Goal: Task Accomplishment & Management: Manage account settings

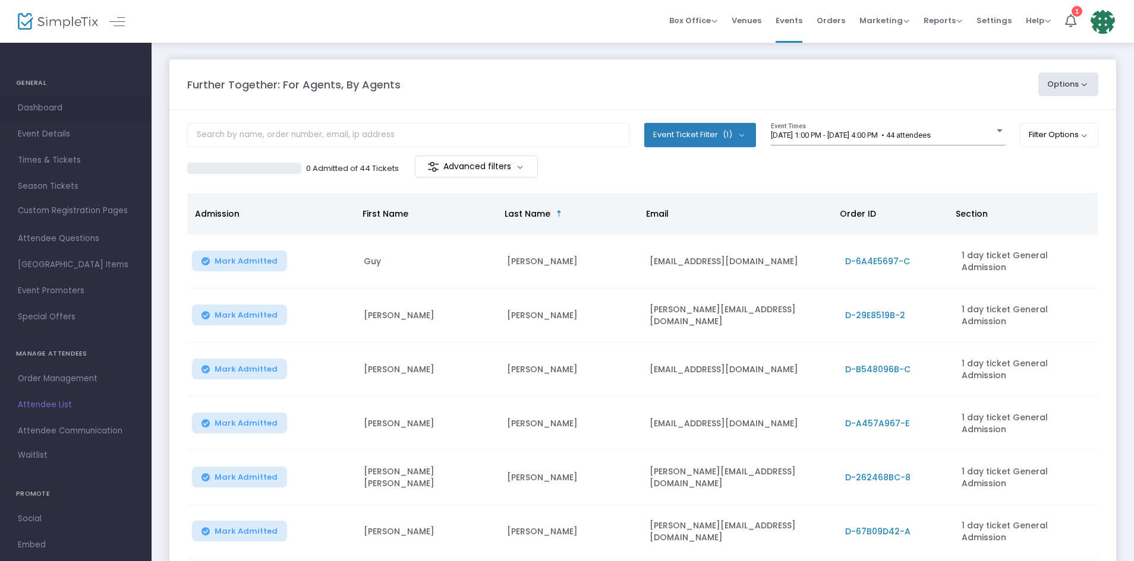
click at [49, 109] on span "Dashboard" at bounding box center [76, 107] width 116 height 15
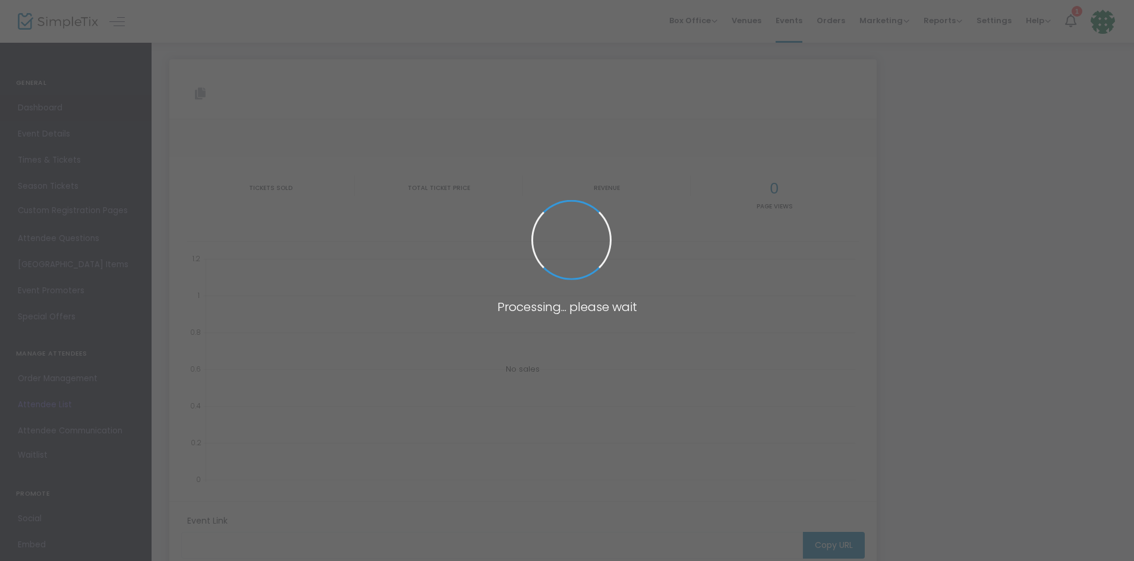
type input "[URL][DOMAIN_NAME]"
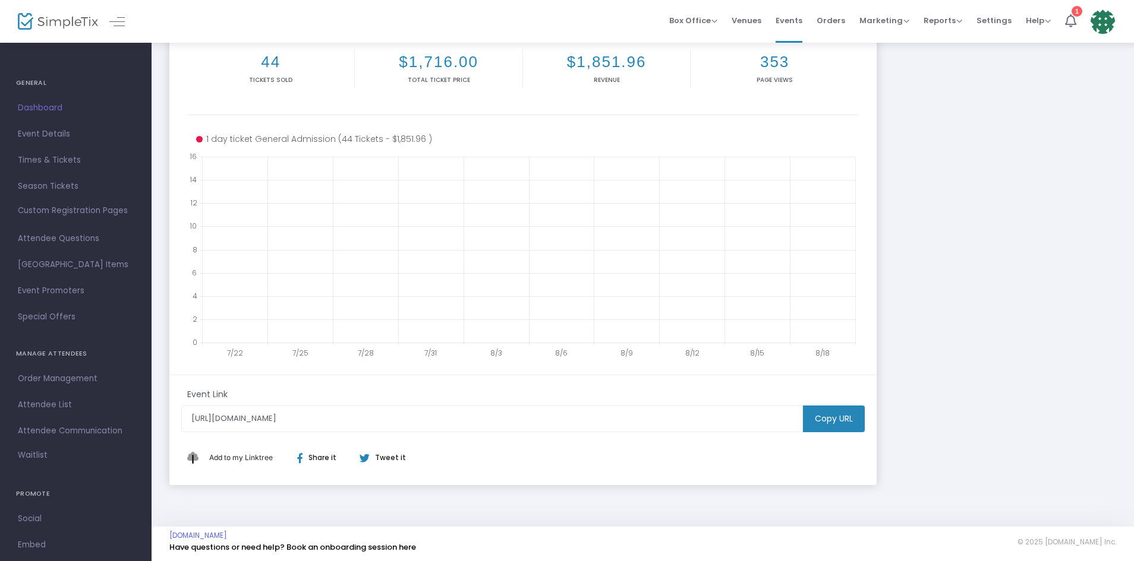
scroll to position [166, 0]
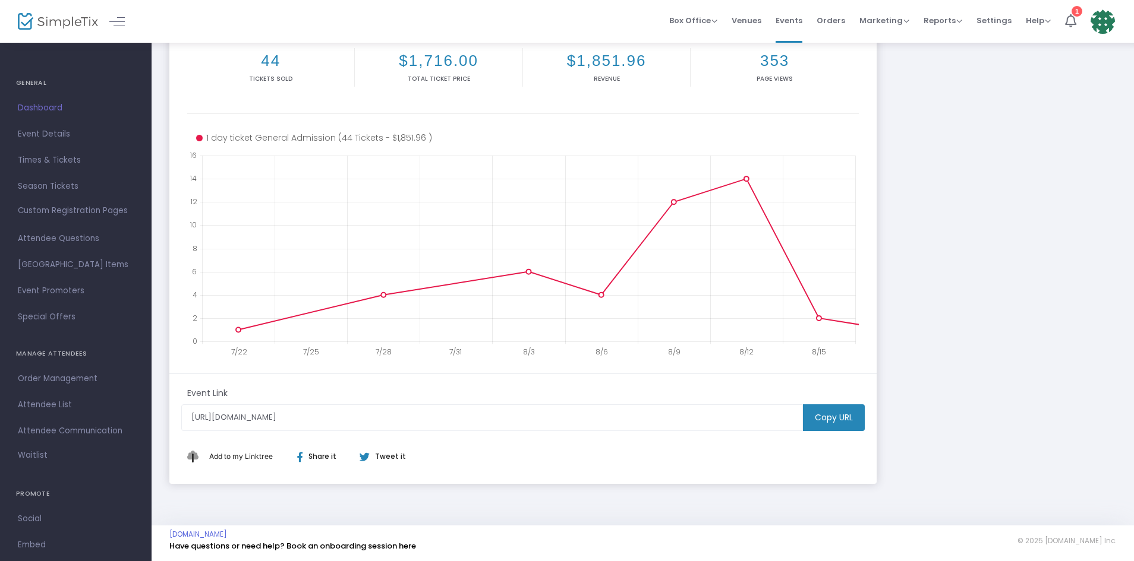
click at [1083, 200] on div "Further Together: For Agents, By Agents [URL][DOMAIN_NAME] Copy All times 44 Ti…" at bounding box center [642, 188] width 958 height 591
click at [39, 406] on span "Attendee List" at bounding box center [76, 404] width 116 height 15
